Goal: Task Accomplishment & Management: Manage account settings

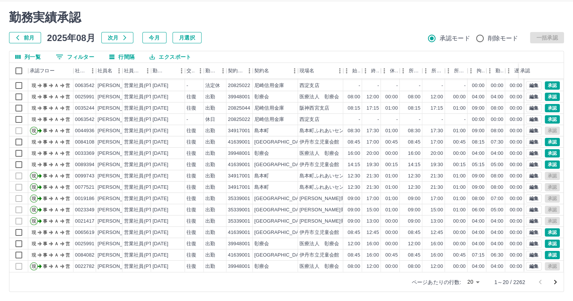
scroll to position [38, 0]
click at [558, 281] on icon "次のページへ" at bounding box center [555, 282] width 9 height 9
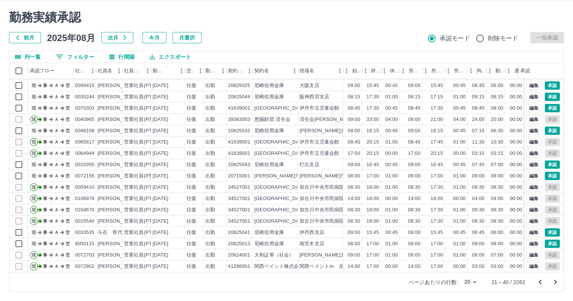
click at [553, 281] on icon "次のページへ" at bounding box center [555, 282] width 9 height 9
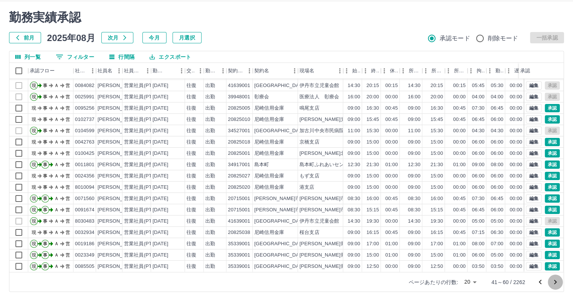
click at [558, 281] on icon "次のページへ" at bounding box center [555, 282] width 9 height 9
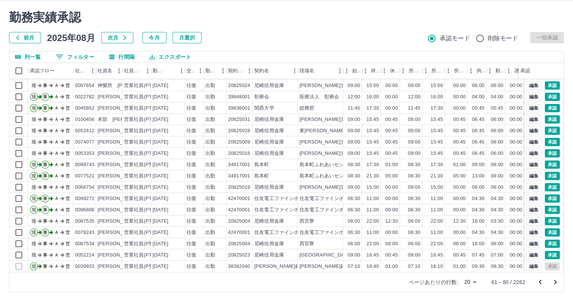
drag, startPoint x: 557, startPoint y: 281, endPoint x: 239, endPoint y: 74, distance: 379.9
click at [557, 281] on icon "次のページへ" at bounding box center [555, 282] width 9 height 9
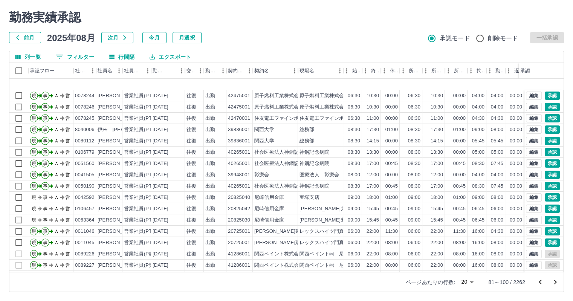
scroll to position [0, 0]
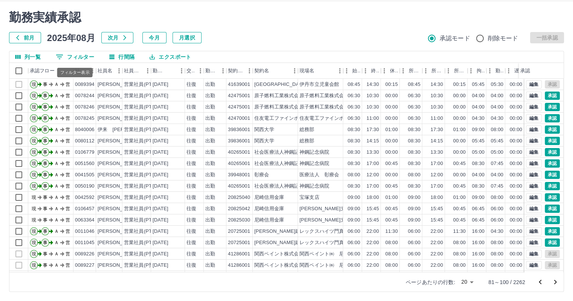
click at [87, 55] on button "0 フィルター" at bounding box center [75, 56] width 50 height 11
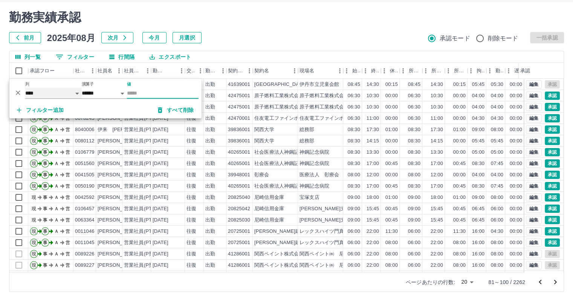
click at [73, 94] on select "**** *** **** *** *** **** ***** *** *** ** ** ** **** **** **** ** ** *** ****…" at bounding box center [53, 93] width 56 height 11
click at [25, 88] on select "**** *** **** *** *** **** ***** *** *** ** ** ** **** **** **** ** ** *** ****…" at bounding box center [53, 93] width 56 height 11
select select "**********"
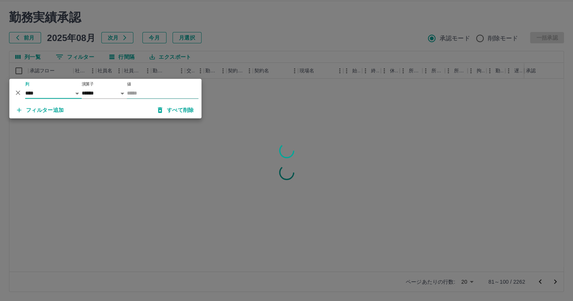
click at [139, 90] on input "値" at bounding box center [163, 93] width 72 height 11
type input "********"
click at [233, 33] on div at bounding box center [286, 150] width 573 height 301
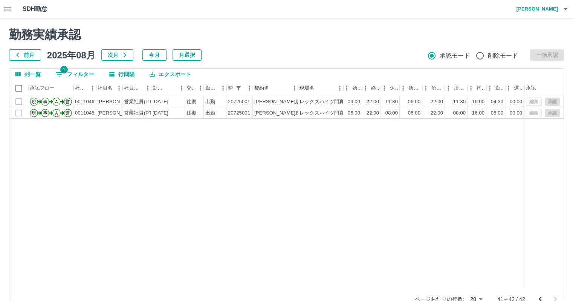
click at [546, 8] on h4 "[PERSON_NAME]" at bounding box center [535, 9] width 45 height 18
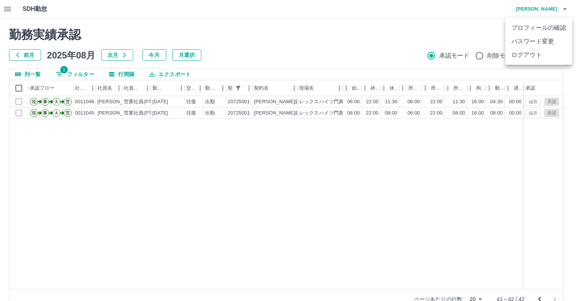
click at [535, 52] on li "ログアウト" at bounding box center [539, 55] width 67 height 14
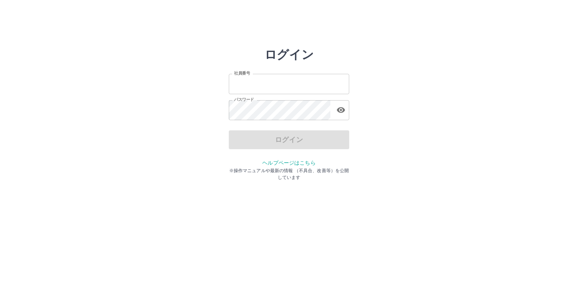
type input "*******"
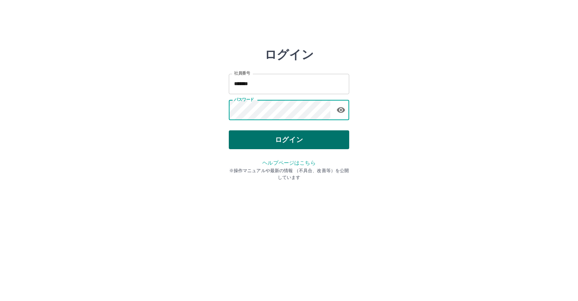
click at [246, 140] on button "ログイン" at bounding box center [289, 139] width 121 height 19
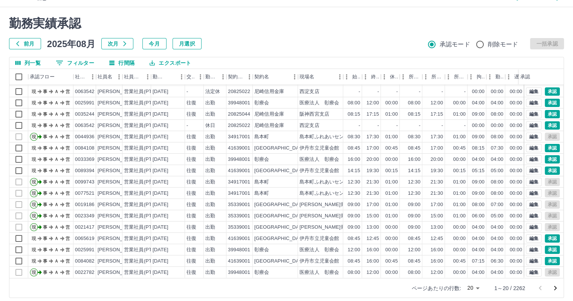
scroll to position [17, 0]
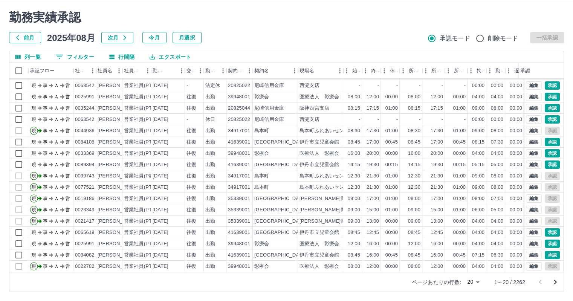
click at [478, 284] on body "SDH勤怠 [PERSON_NAME] 勤務実績承認 前月 [DATE] 次月 今月 月選択 承認モード 削除モード 一括承認 列一覧 0 フィルター 行間隔…" at bounding box center [286, 142] width 573 height 318
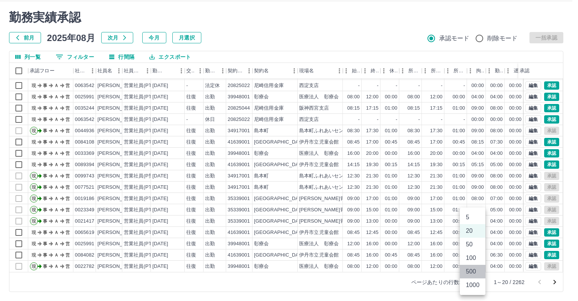
click at [476, 269] on li "500" at bounding box center [473, 272] width 26 height 14
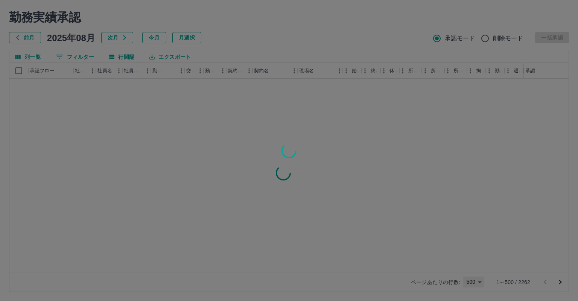
type input "***"
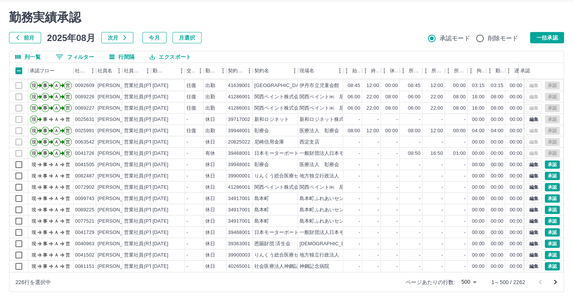
scroll to position [5461, 0]
click at [546, 37] on button "一括承認" at bounding box center [547, 37] width 34 height 11
click at [558, 281] on icon "次のページへ" at bounding box center [555, 282] width 9 height 9
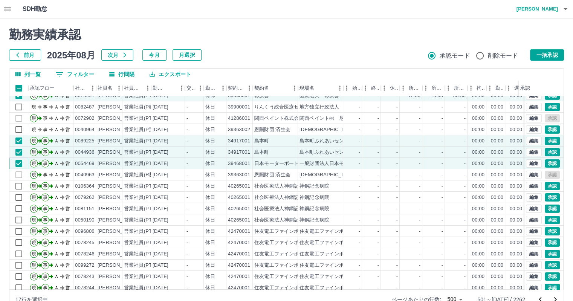
scroll to position [2561, 0]
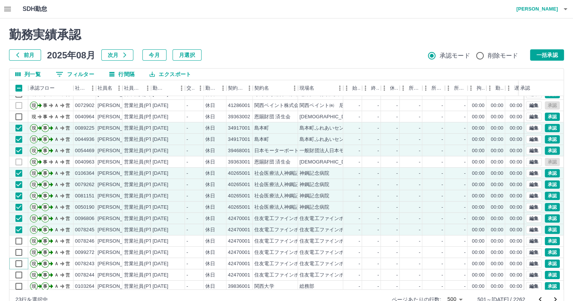
click at [20, 270] on div "現 事 Ａ 営 0063364 [PERSON_NAME] 営業社員(PT契約) [DATE] 往復 出勤 20825030 尼崎信用金庫 [PERSON_N…" at bounding box center [318, 196] width 618 height 260
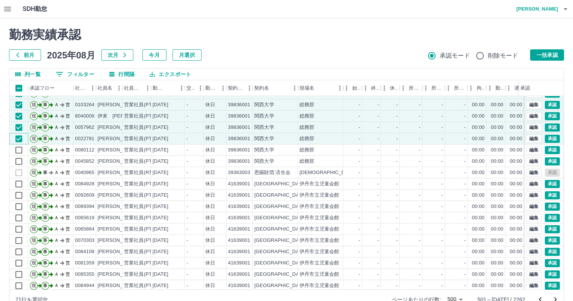
scroll to position [4115, 0]
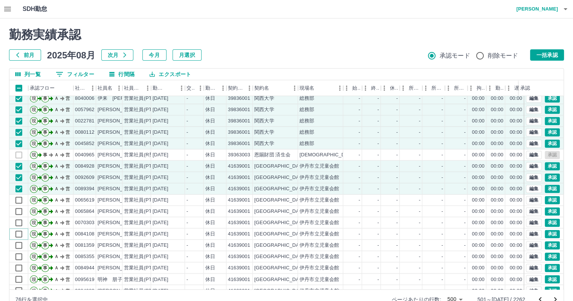
click at [19, 239] on div "現 事 Ａ 営 0089769 [PERSON_NAME] 営業社員(PT契約) [DATE] - 休日 39836001 関西大学 総務部 - - - - …" at bounding box center [318, 194] width 618 height 249
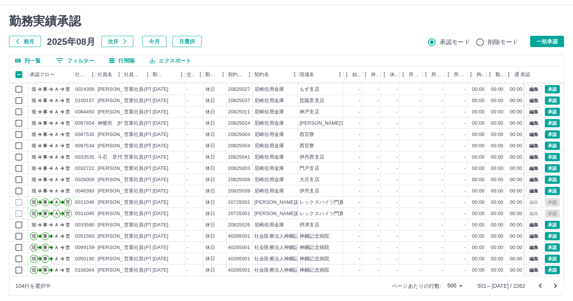
scroll to position [17, 0]
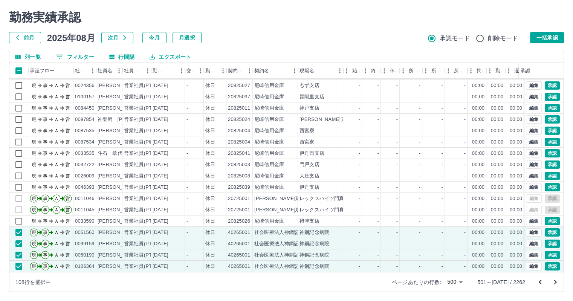
click at [546, 40] on button "一括承認" at bounding box center [547, 37] width 34 height 11
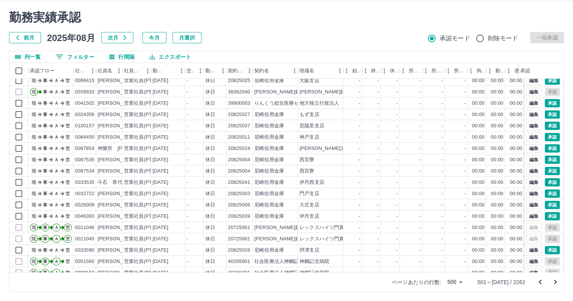
scroll to position [5461, 0]
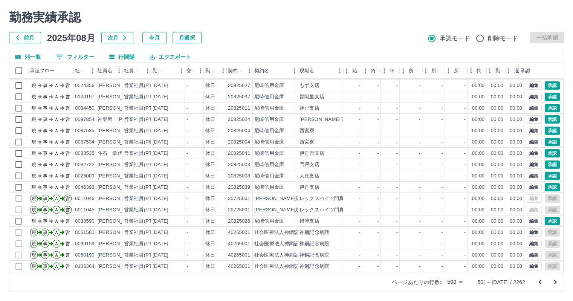
click at [555, 279] on icon "次のページへ" at bounding box center [555, 282] width 9 height 9
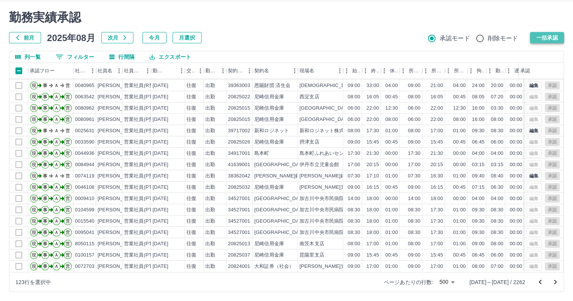
click at [553, 36] on button "一括承認" at bounding box center [547, 37] width 34 height 11
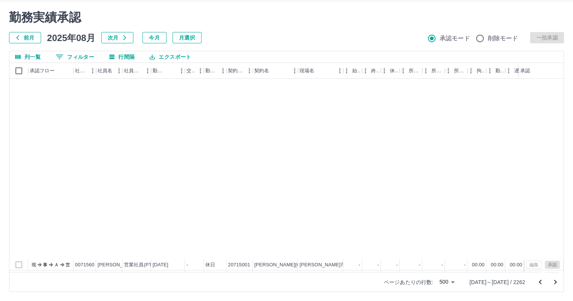
scroll to position [5197, 0]
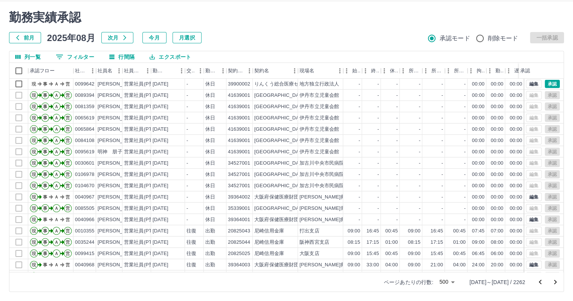
click at [552, 282] on icon "次のページへ" at bounding box center [555, 282] width 9 height 9
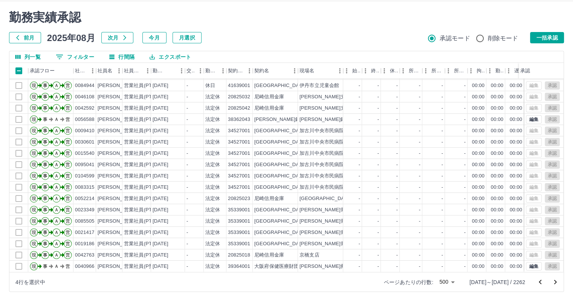
scroll to position [5461, 0]
click at [541, 37] on button "一括承認" at bounding box center [547, 37] width 34 height 11
click at [555, 283] on icon "次のページへ" at bounding box center [555, 282] width 3 height 5
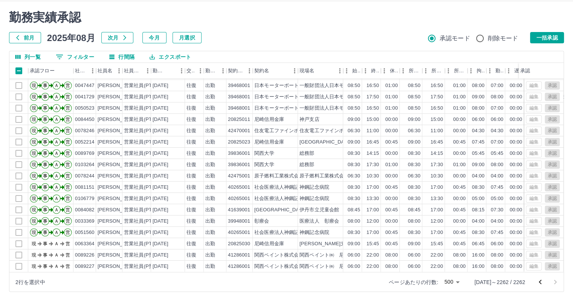
scroll to position [2772, 0]
click at [543, 38] on button "一括承認" at bounding box center [547, 37] width 34 height 11
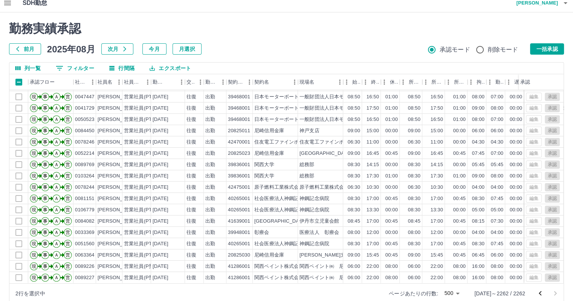
scroll to position [0, 0]
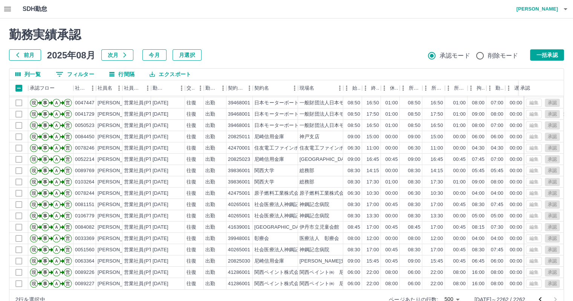
click at [545, 10] on h4 "[PERSON_NAME]" at bounding box center [535, 9] width 45 height 18
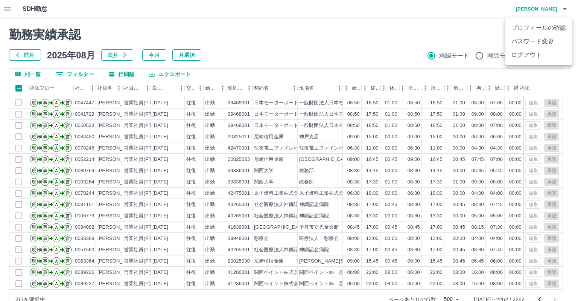
click at [471, 6] on div at bounding box center [289, 150] width 578 height 301
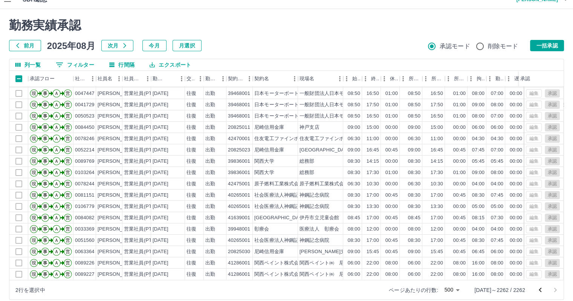
scroll to position [17, 0]
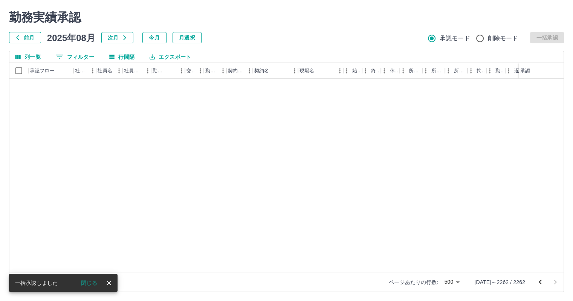
click at [551, 8] on div "勤務実績承認 前月 [DATE] 次月 今月 月選択 承認モード 削除モード 一括承認 列一覧 フィルター 行間隔 エクスポート 承認フロー 社員番号 社員名…" at bounding box center [286, 151] width 573 height 300
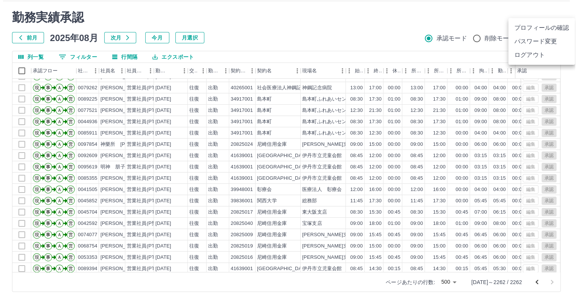
scroll to position [0, 0]
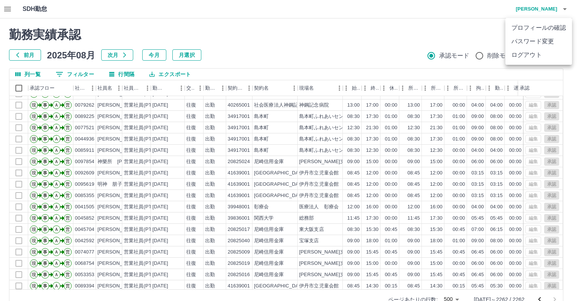
click at [550, 54] on li "ログアウト" at bounding box center [539, 55] width 67 height 14
